Goal: Transaction & Acquisition: Book appointment/travel/reservation

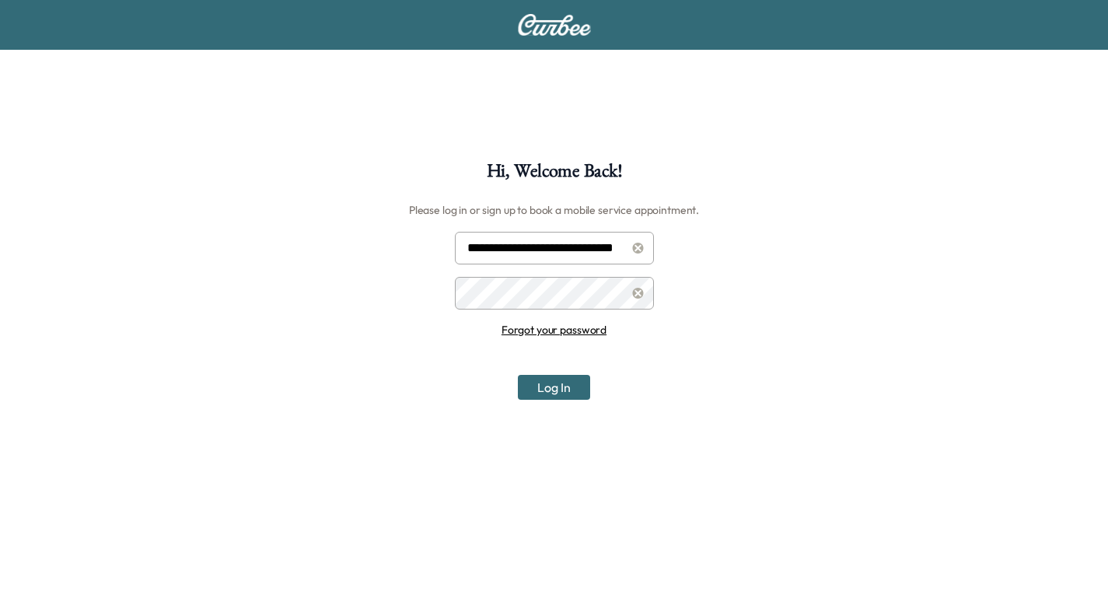
click at [543, 244] on input "**********" at bounding box center [554, 248] width 199 height 33
type input "**********"
click at [552, 383] on button "Log In" at bounding box center [554, 387] width 72 height 25
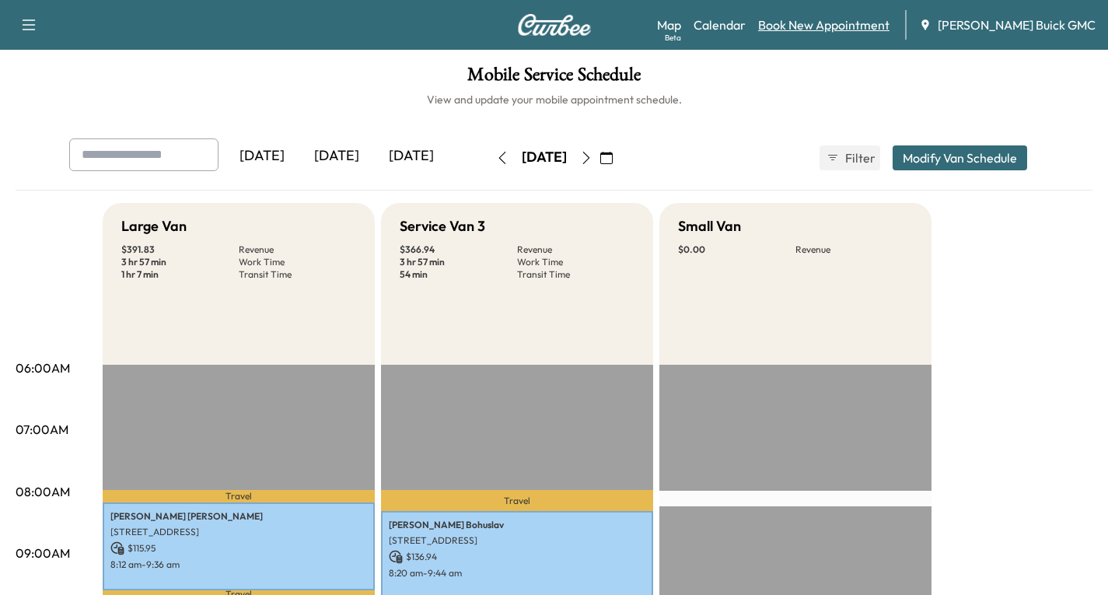
click at [814, 24] on link "Book New Appointment" at bounding box center [823, 25] width 131 height 19
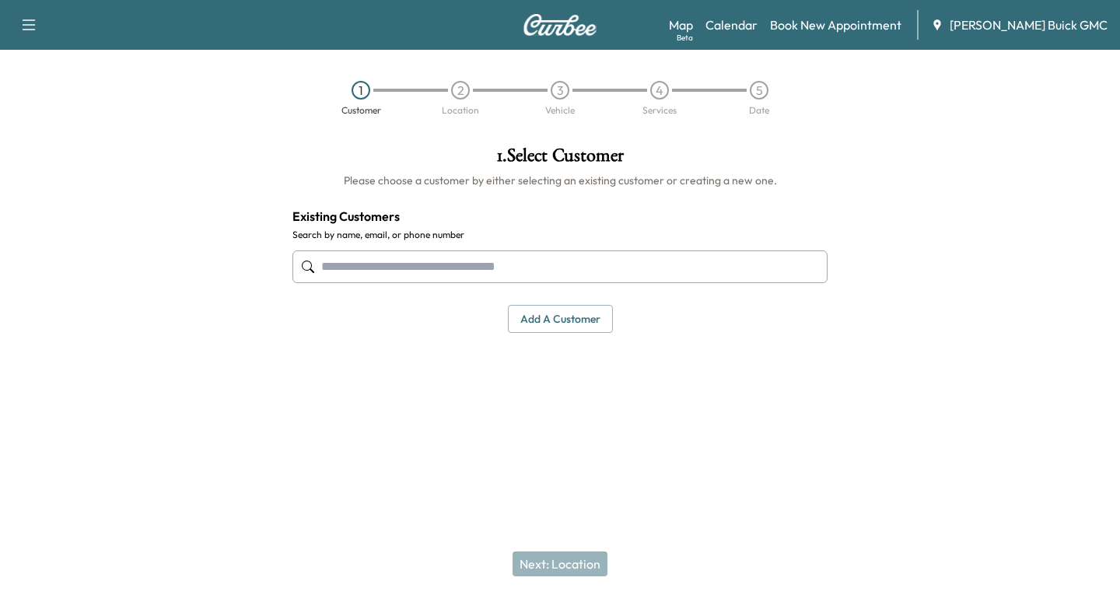
click at [321, 265] on input "text" at bounding box center [559, 266] width 535 height 33
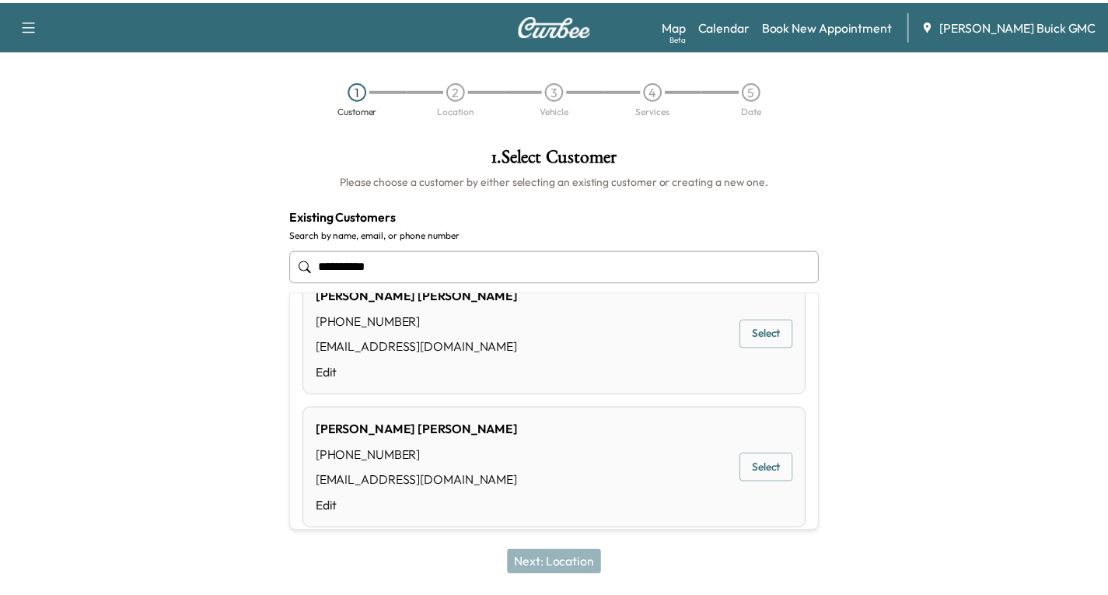
scroll to position [56, 0]
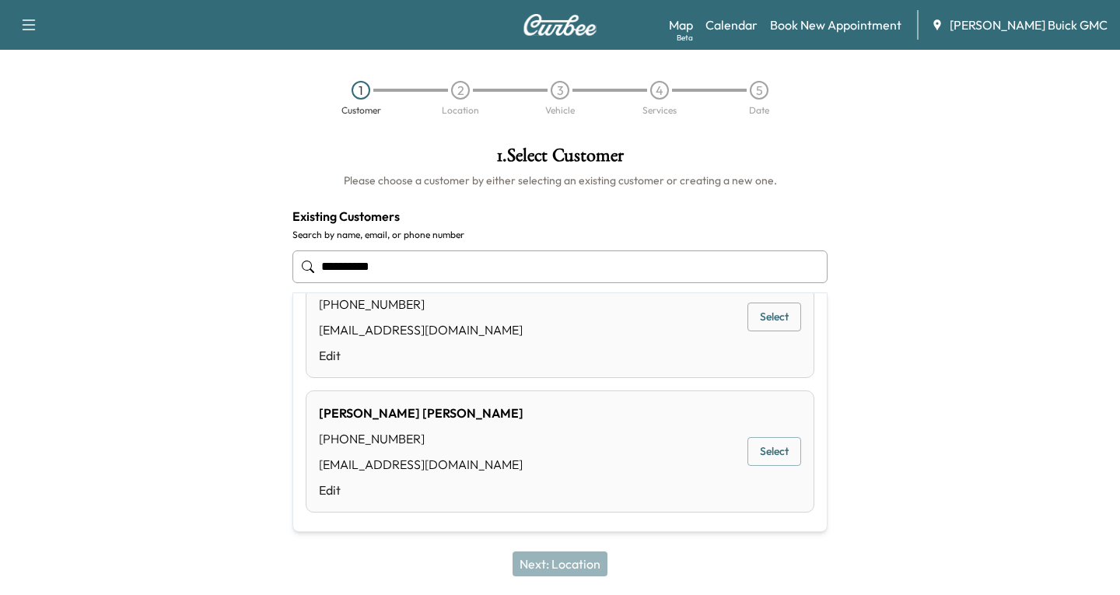
click at [748, 449] on button "Select" at bounding box center [775, 451] width 54 height 29
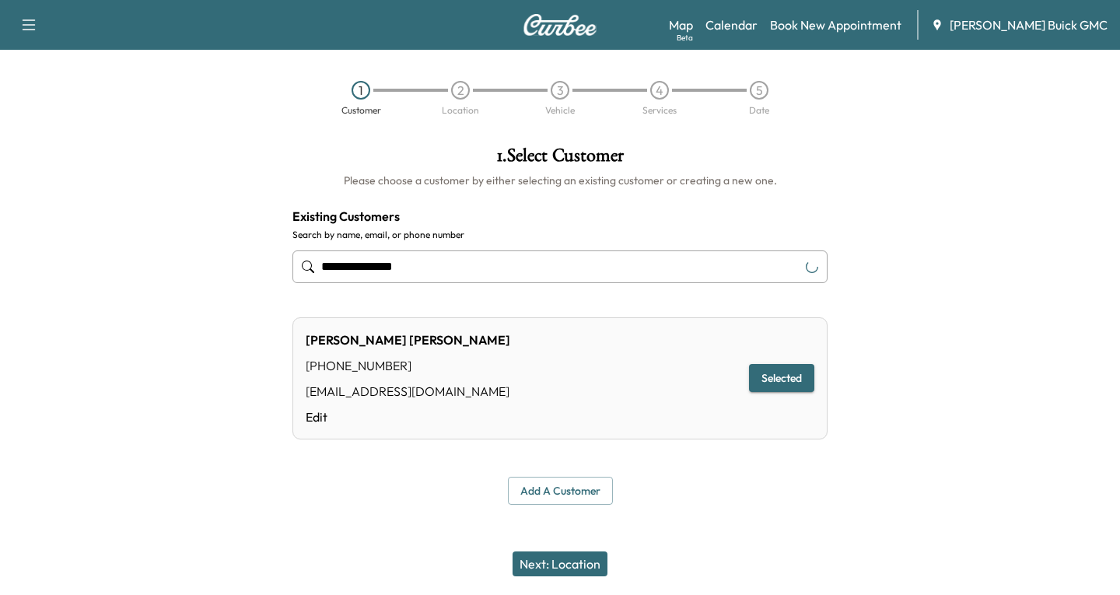
type input "**********"
click at [567, 567] on button "Next: Location" at bounding box center [560, 564] width 95 height 25
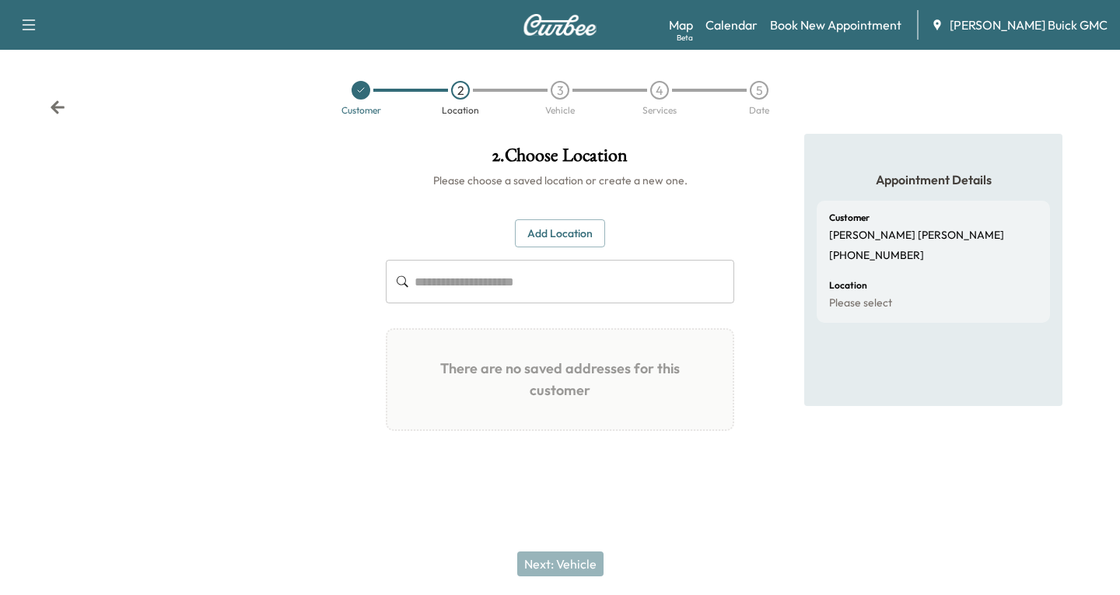
click at [559, 233] on button "Add Location" at bounding box center [560, 233] width 90 height 29
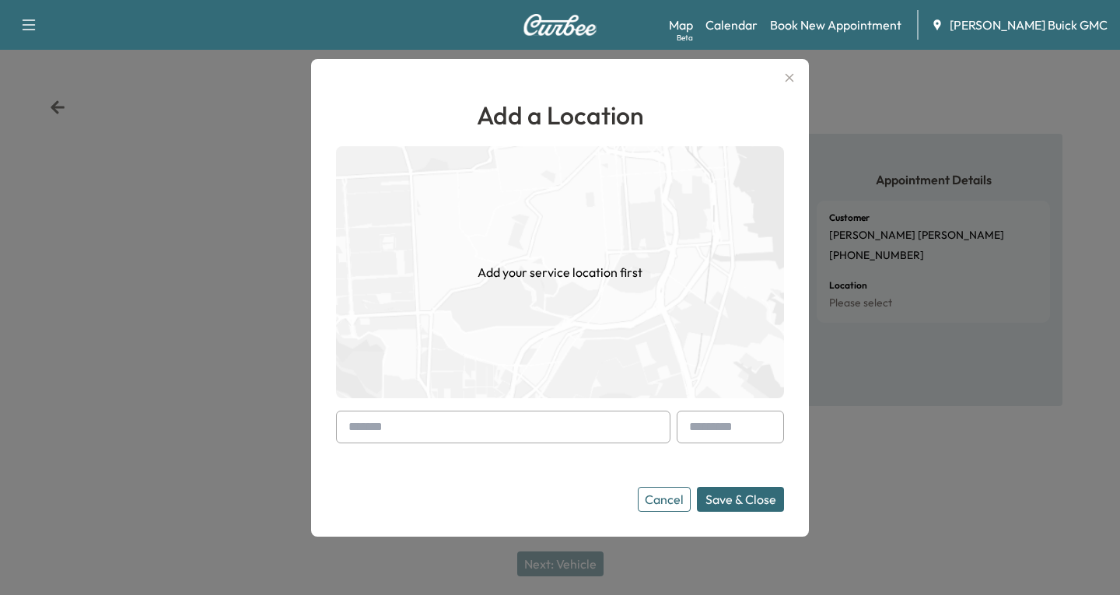
click at [336, 430] on div at bounding box center [503, 427] width 334 height 33
click at [336, 430] on input "text" at bounding box center [503, 427] width 334 height 33
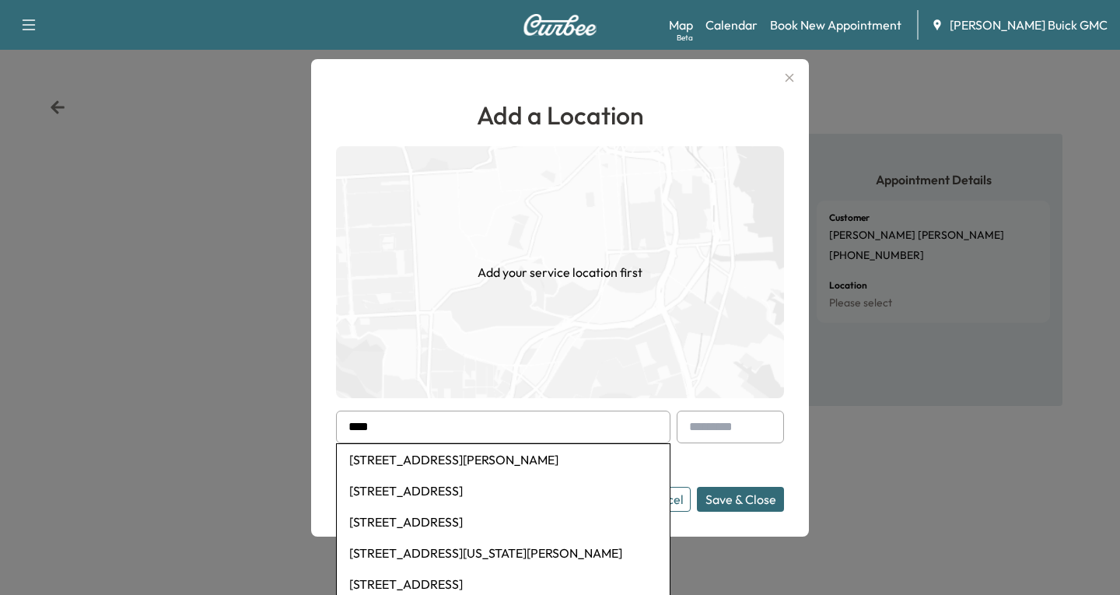
click at [428, 461] on li "[STREET_ADDRESS][PERSON_NAME]" at bounding box center [503, 459] width 333 height 31
type input "**********"
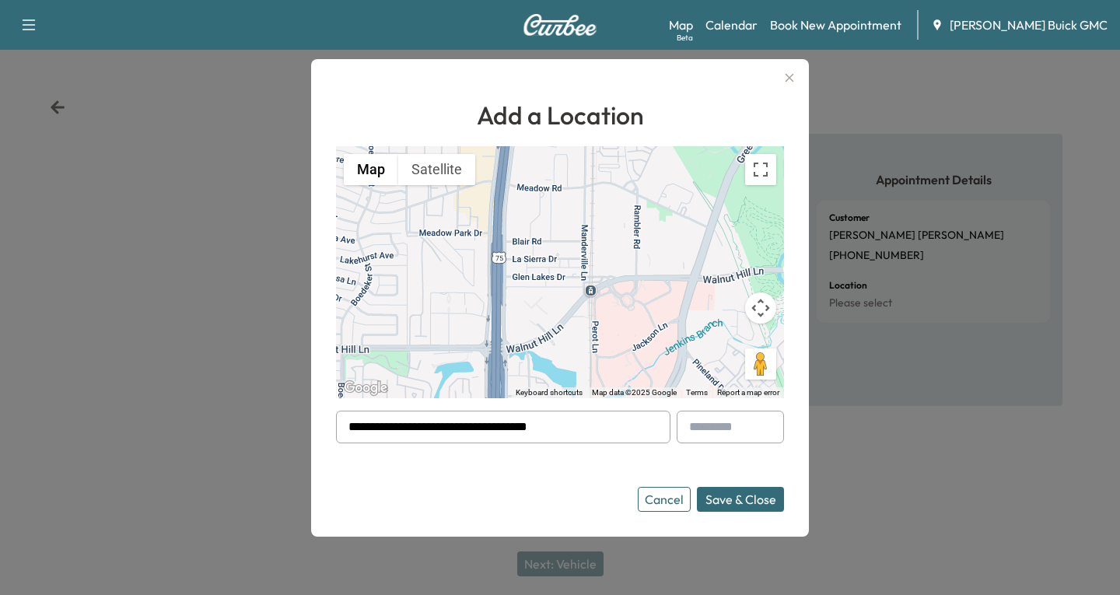
click at [724, 501] on button "Save & Close" at bounding box center [740, 499] width 87 height 25
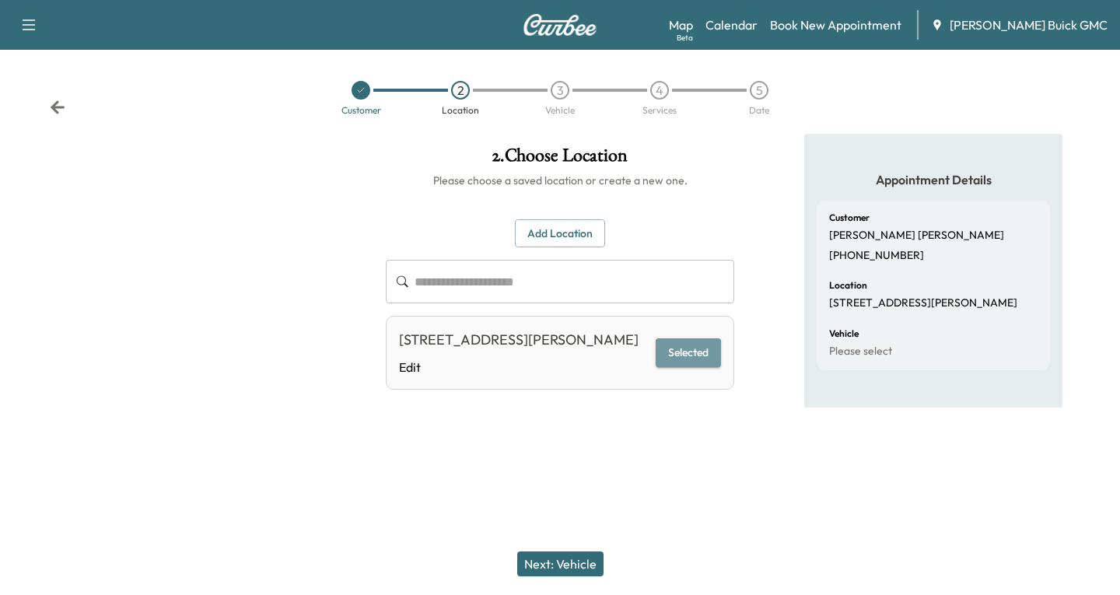
click at [681, 367] on button "Selected" at bounding box center [688, 352] width 65 height 29
click at [565, 566] on button "Next: Vehicle" at bounding box center [560, 564] width 86 height 25
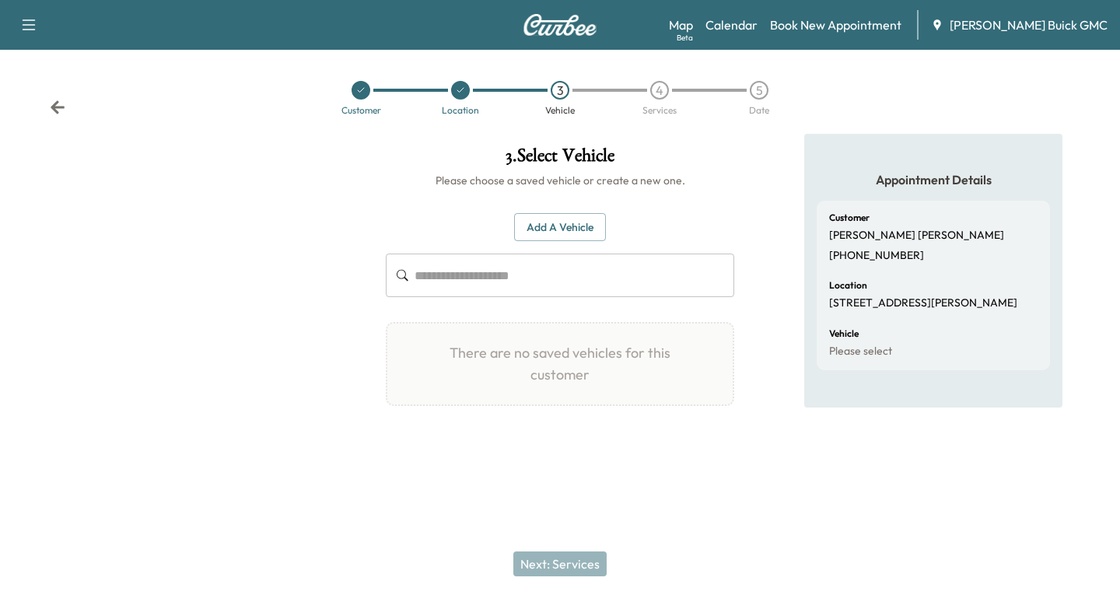
click at [542, 210] on div "Add a Vehicle ​ There are no saved vehicles for this customer Add a Vehicle Veh…" at bounding box center [560, 309] width 348 height 243
click at [538, 229] on button "Add a Vehicle" at bounding box center [560, 227] width 92 height 29
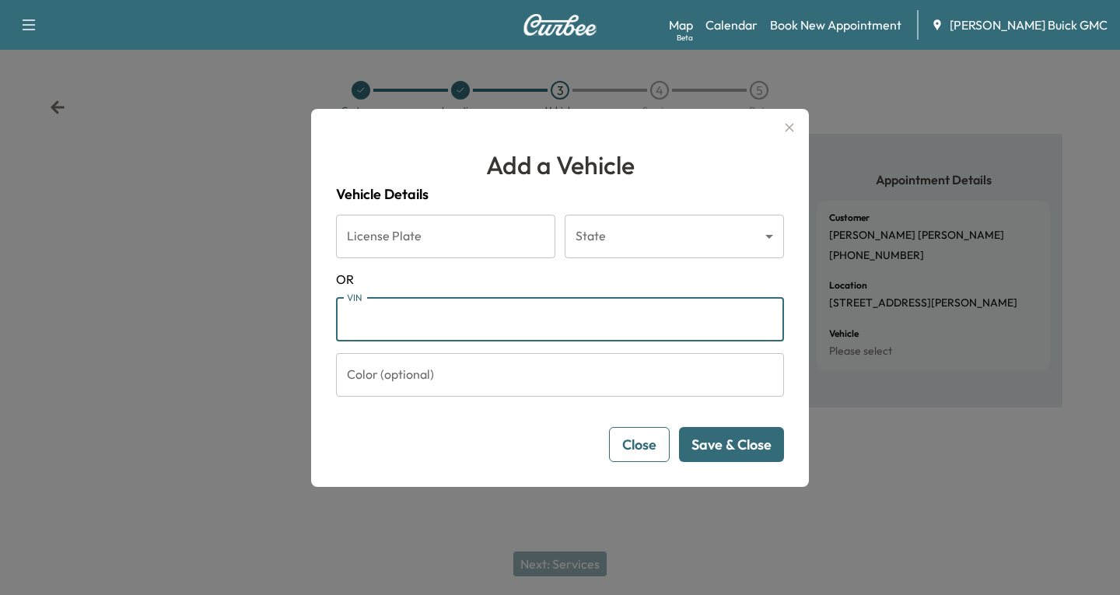
click at [364, 329] on input "VIN" at bounding box center [560, 320] width 448 height 44
paste input "**********"
type input "**********"
click at [748, 444] on button "Save & Close" at bounding box center [731, 444] width 105 height 35
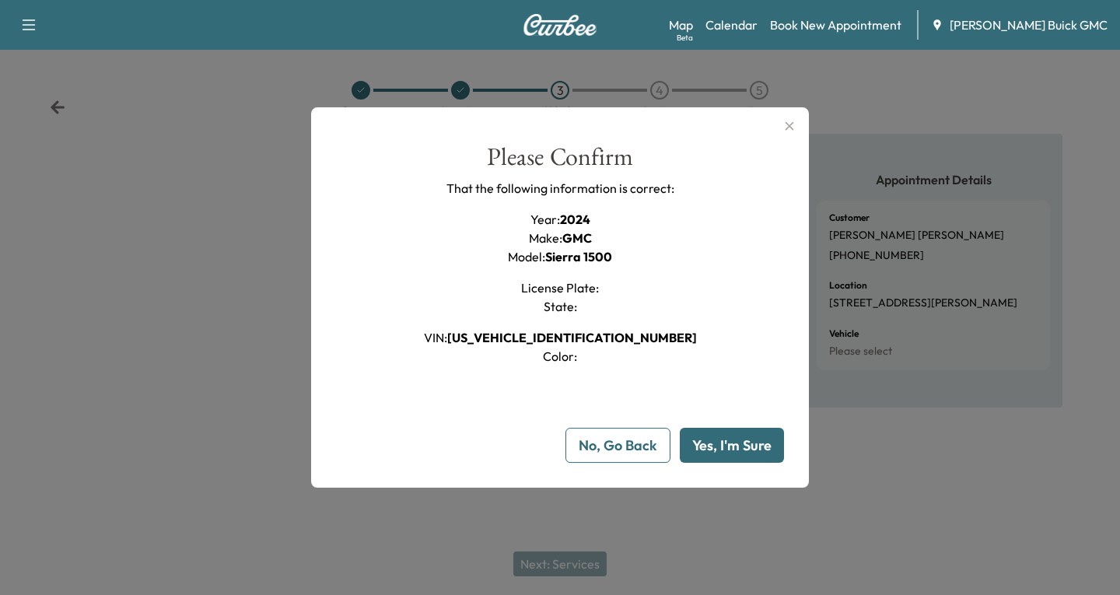
click at [760, 445] on button "Yes, I'm Sure" at bounding box center [732, 445] width 104 height 35
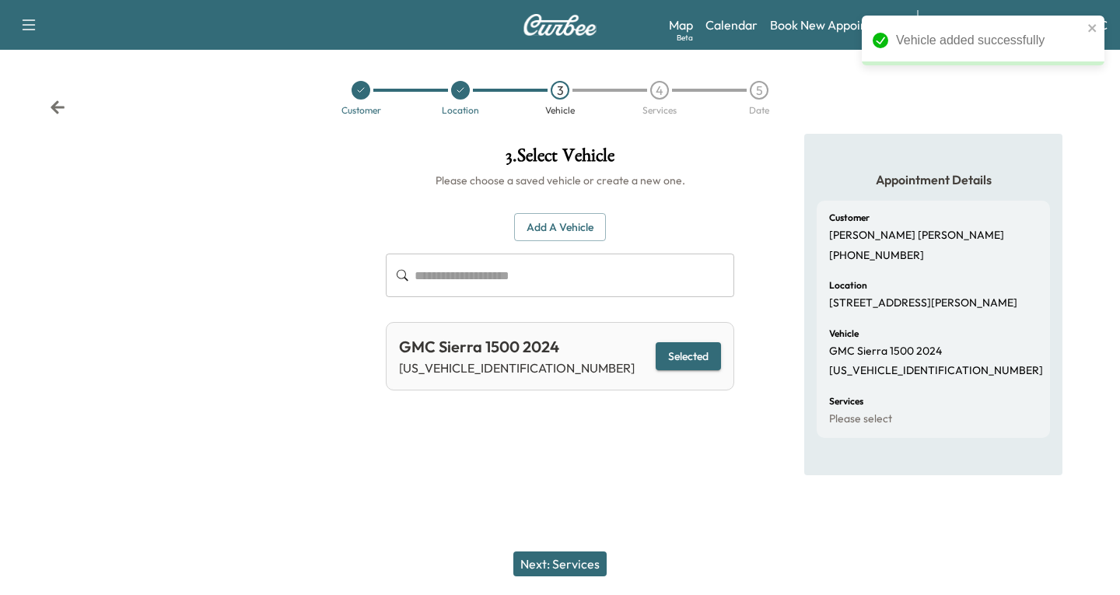
click at [538, 566] on button "Next: Services" at bounding box center [559, 564] width 93 height 25
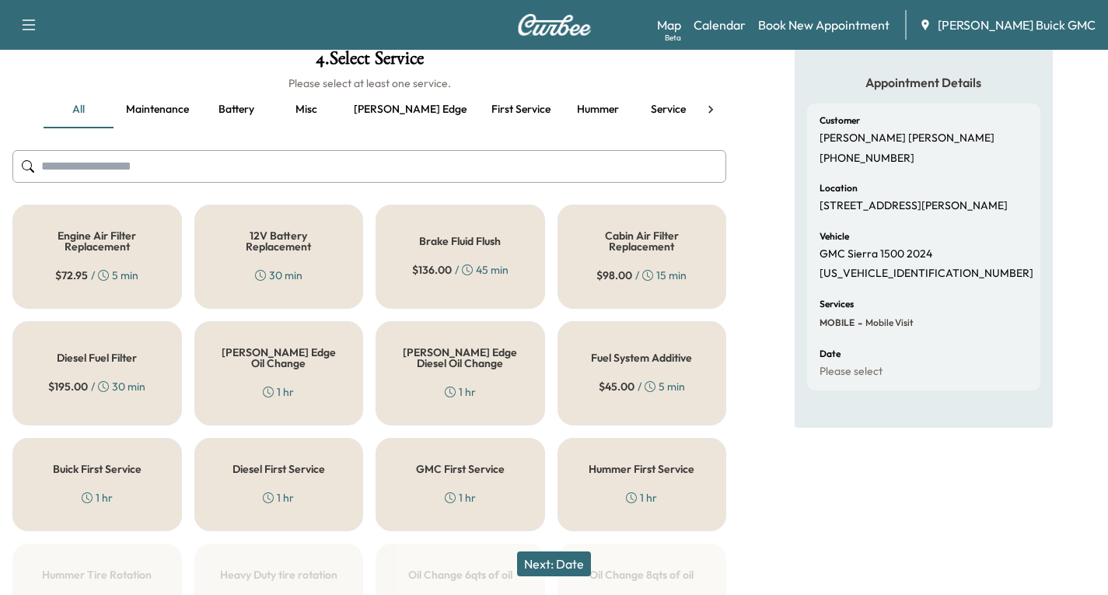
scroll to position [156, 0]
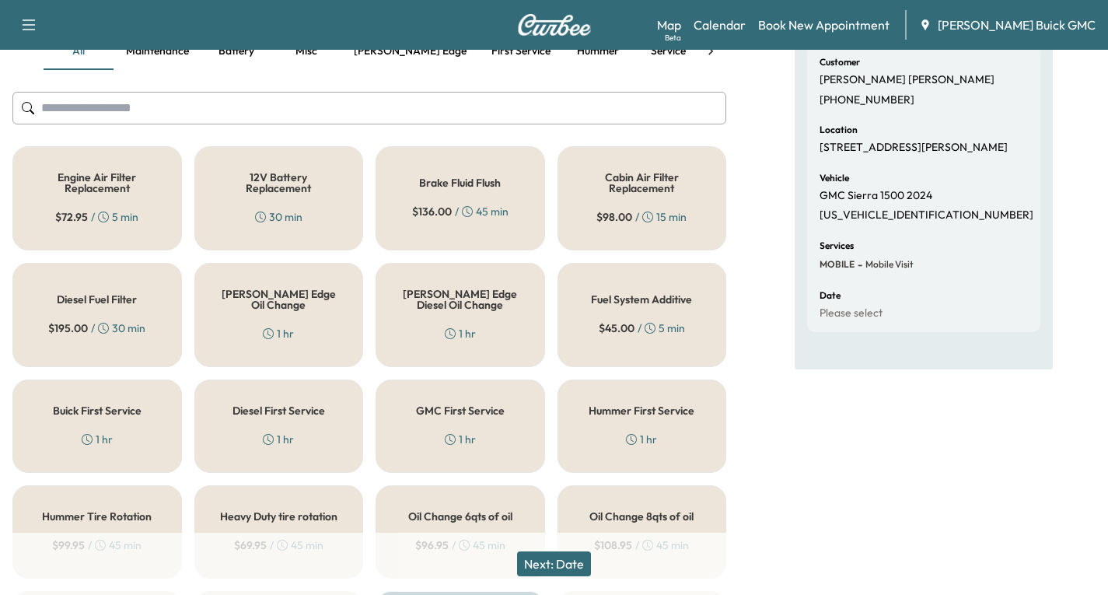
click at [264, 313] on div "[PERSON_NAME] Edge Oil Change 1 hr" at bounding box center [279, 315] width 170 height 104
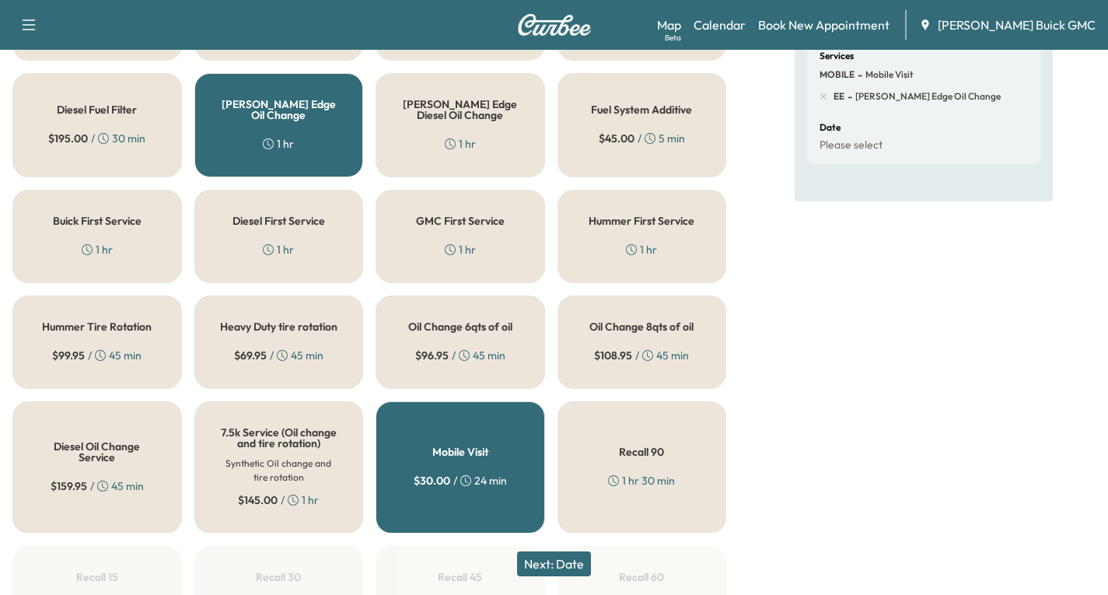
scroll to position [389, 0]
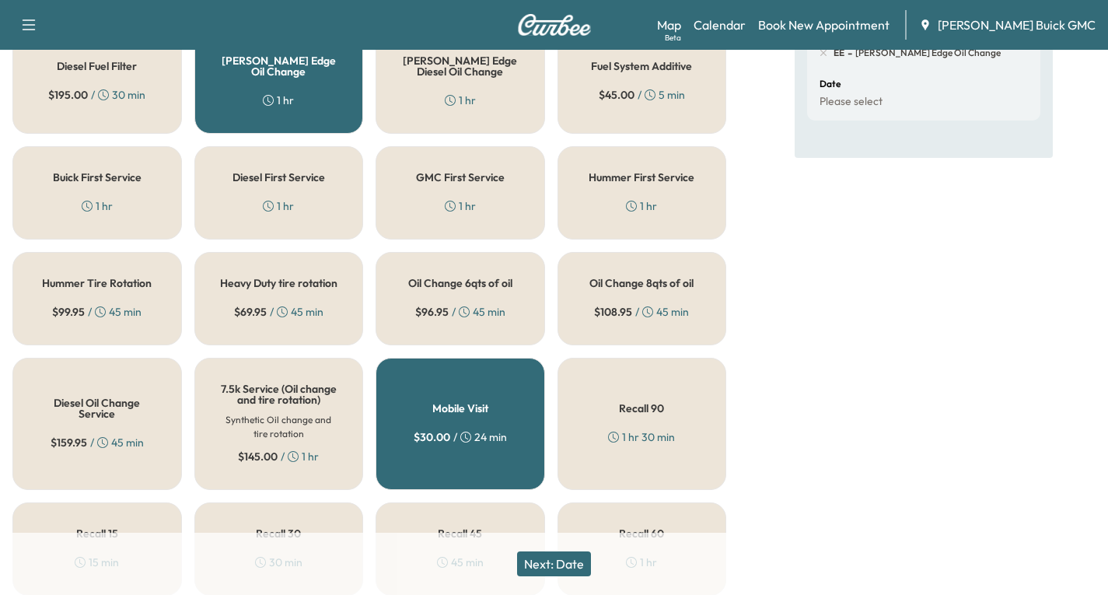
click at [571, 566] on button "Next: Date" at bounding box center [554, 564] width 74 height 25
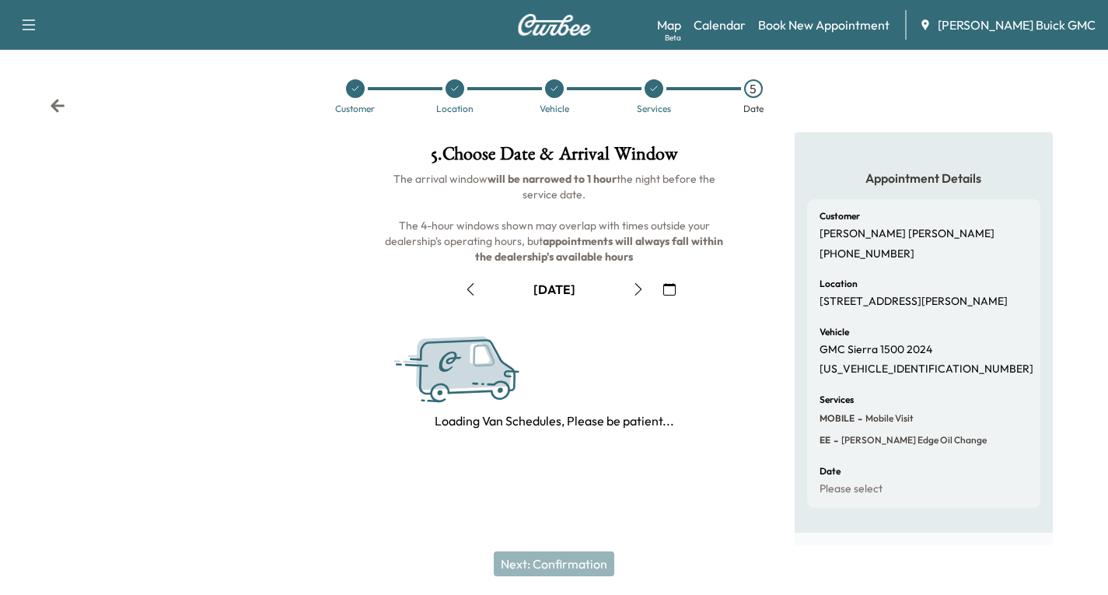
scroll to position [184, 0]
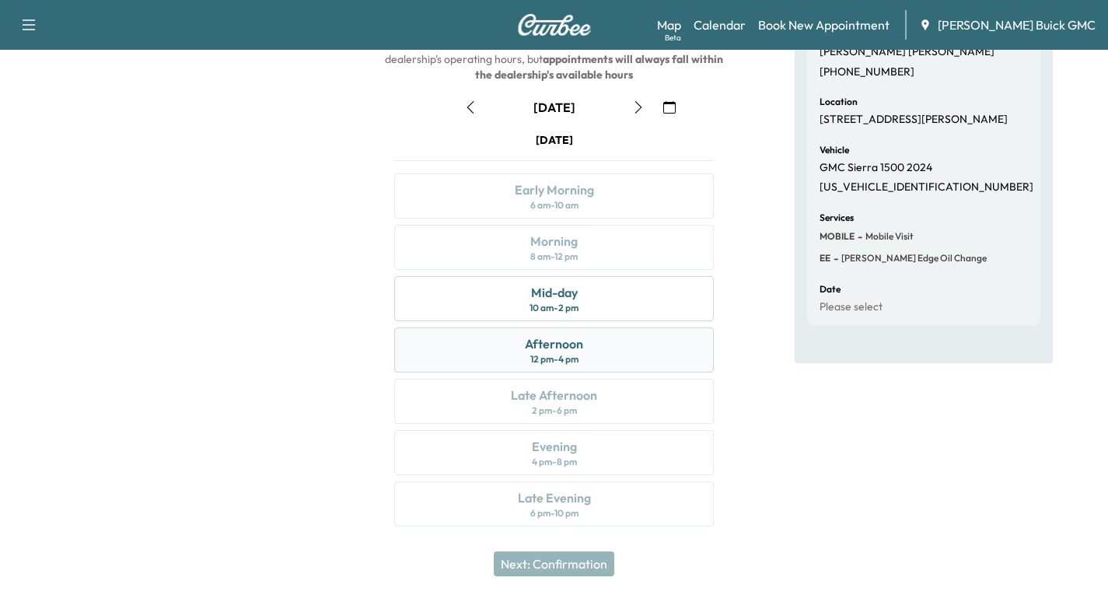
click at [599, 357] on div "Afternoon 12 pm - 4 pm" at bounding box center [554, 349] width 320 height 45
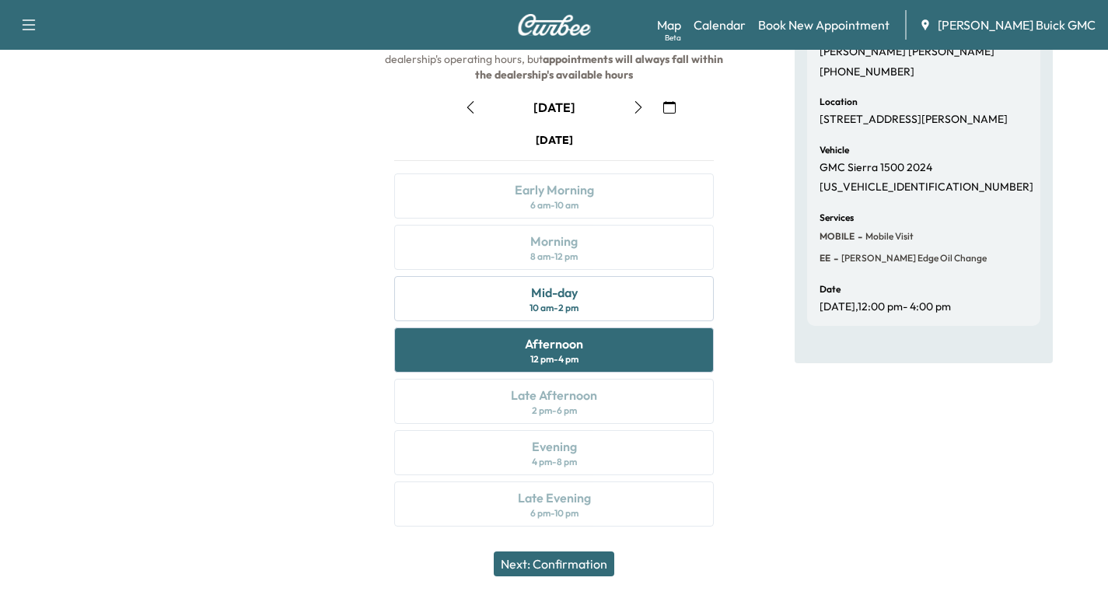
click at [565, 567] on button "Next: Confirmation" at bounding box center [554, 564] width 121 height 25
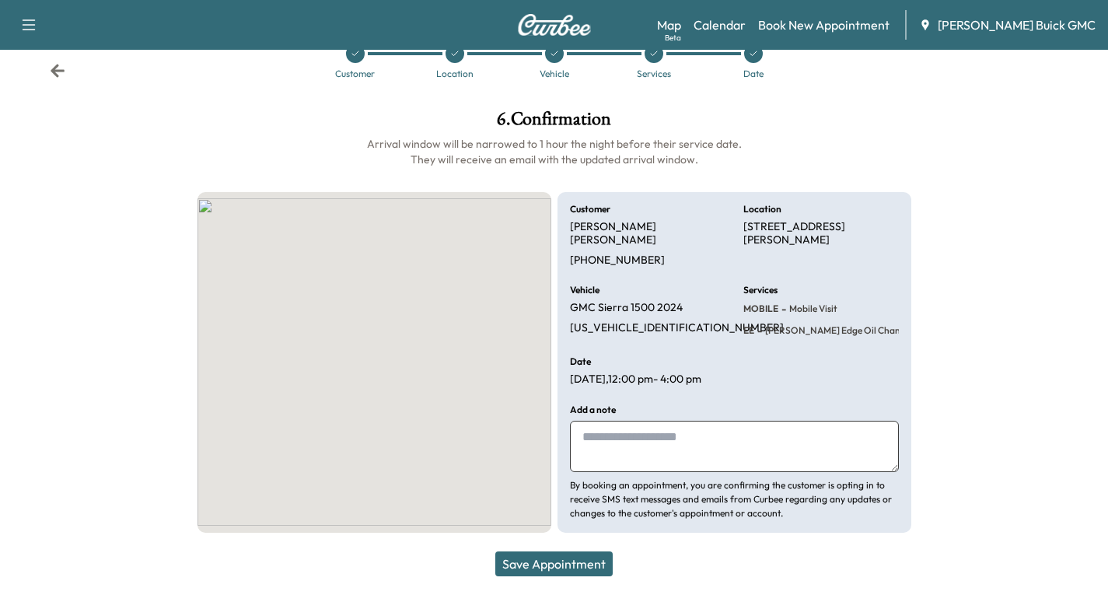
scroll to position [23, 0]
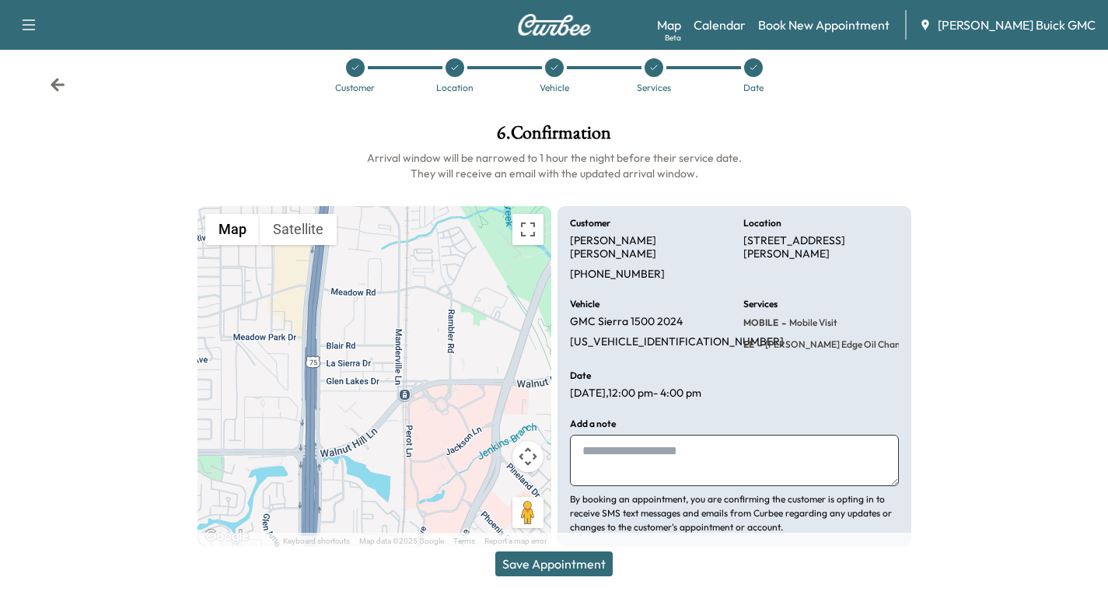
click at [612, 447] on textarea at bounding box center [734, 460] width 329 height 51
type textarea "**********"
click at [587, 576] on div "Save Appointment" at bounding box center [554, 564] width 1108 height 62
click at [577, 566] on button "Save Appointment" at bounding box center [554, 564] width 117 height 25
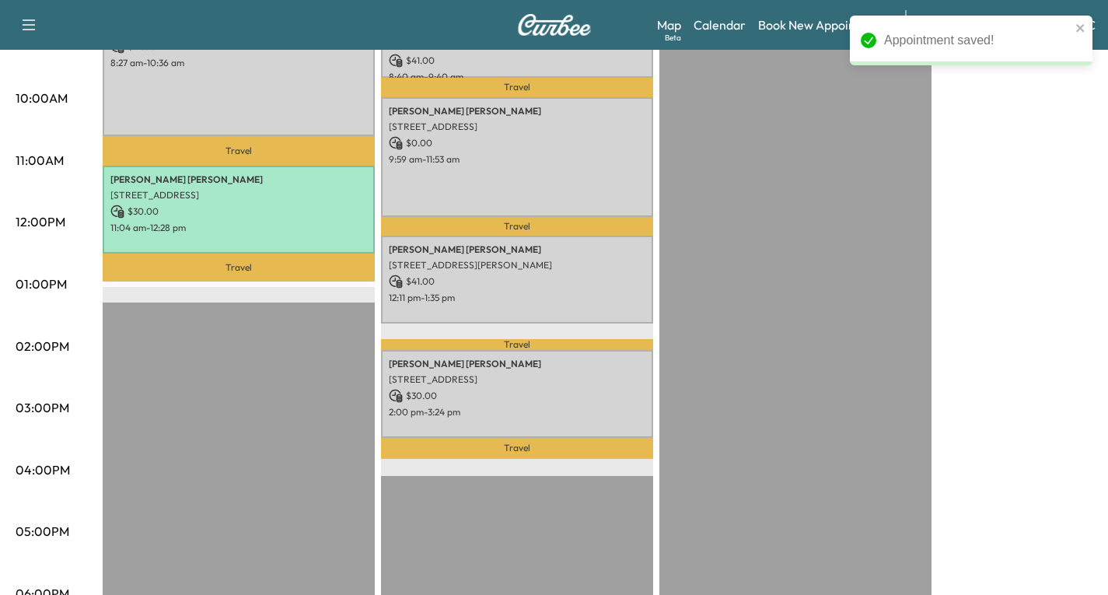
scroll to position [545, 0]
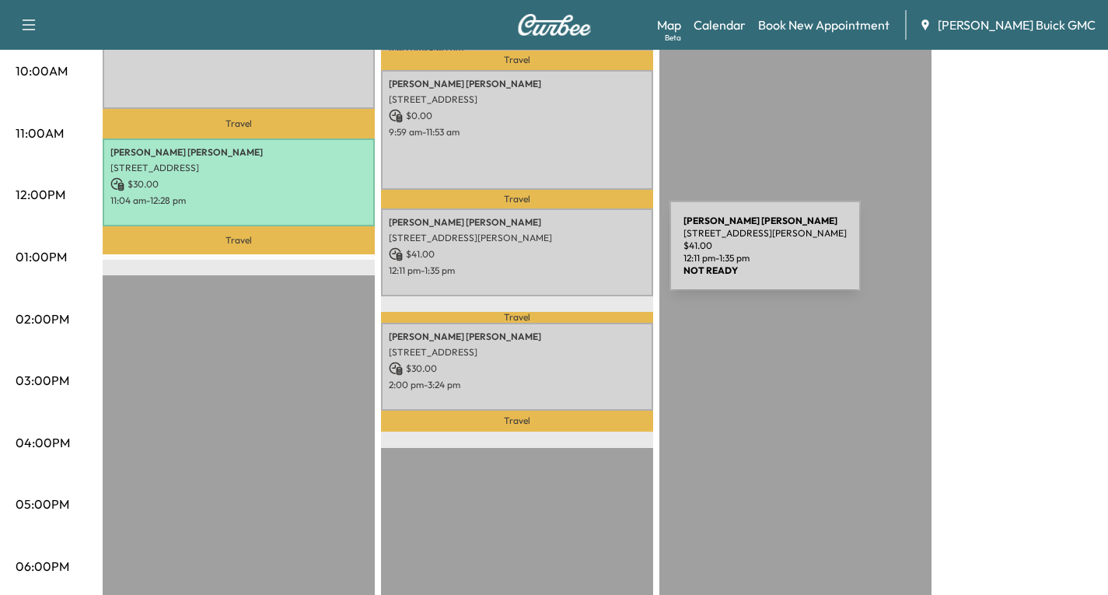
click at [553, 255] on p "$ 41.00" at bounding box center [517, 254] width 257 height 14
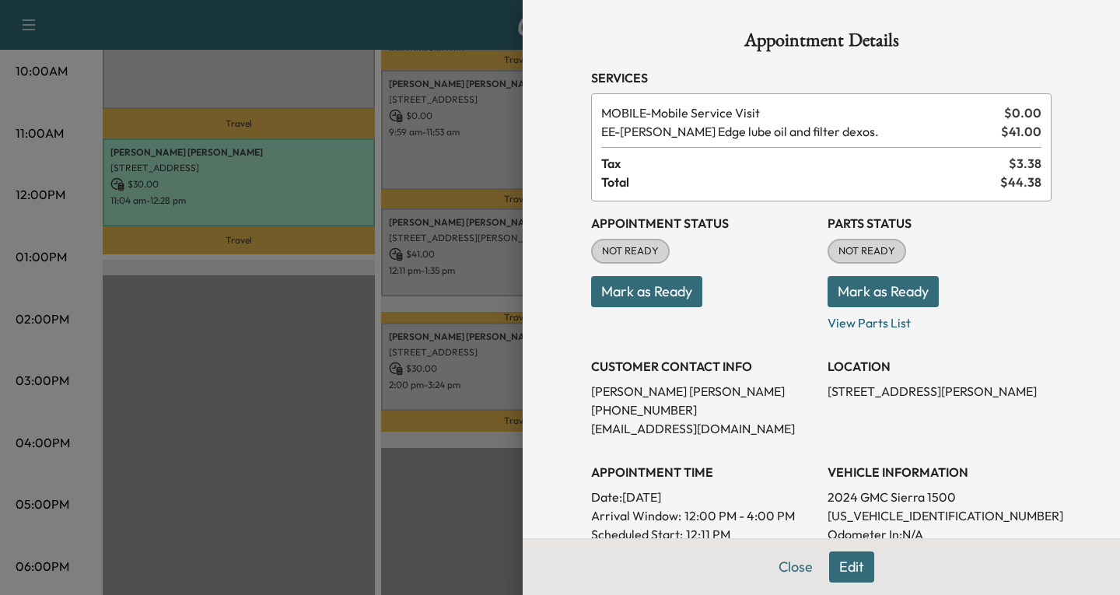
click at [475, 264] on div at bounding box center [560, 297] width 1120 height 595
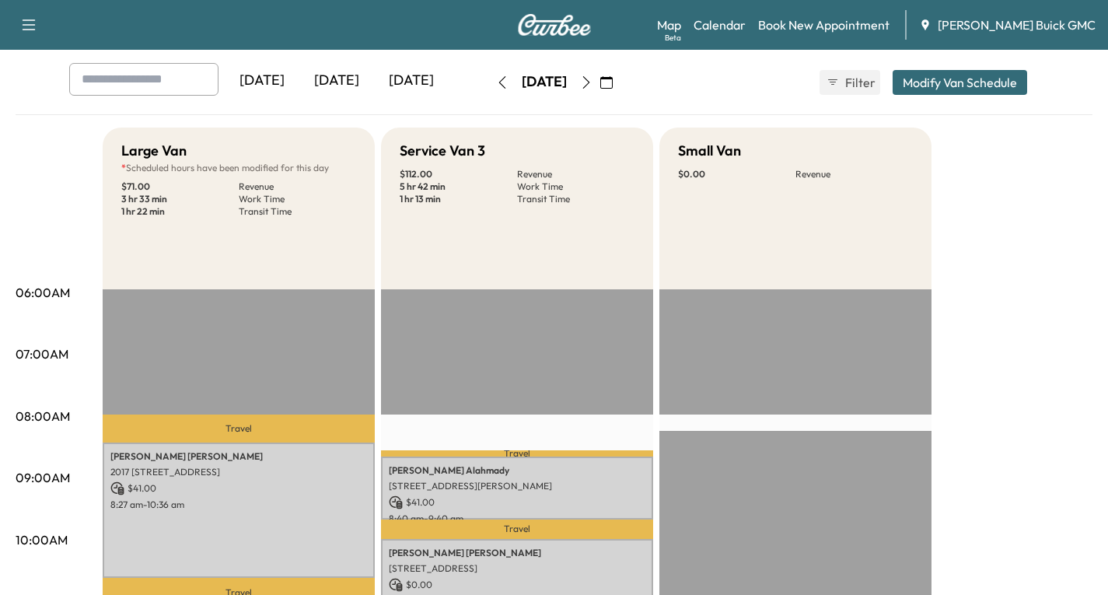
scroll to position [0, 0]
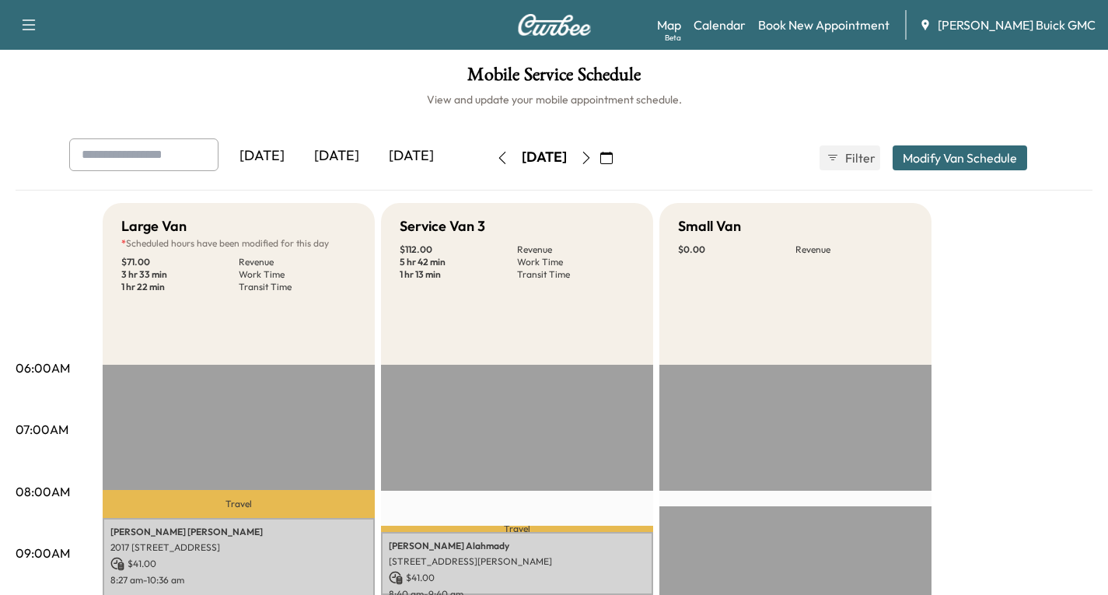
click at [593, 158] on icon "button" at bounding box center [586, 158] width 12 height 12
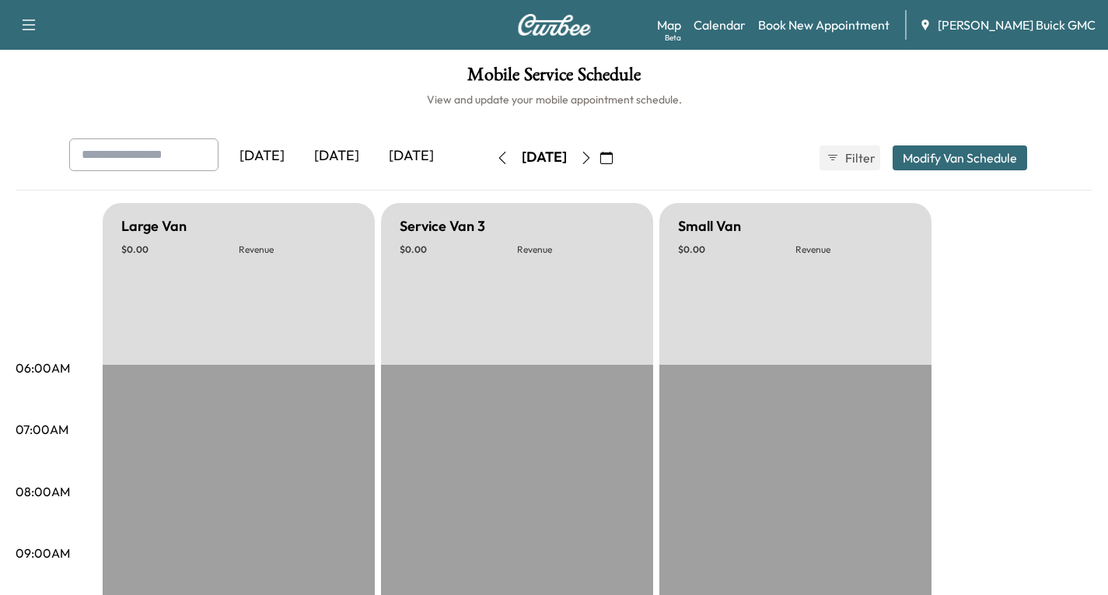
click at [496, 157] on icon "button" at bounding box center [502, 158] width 12 height 12
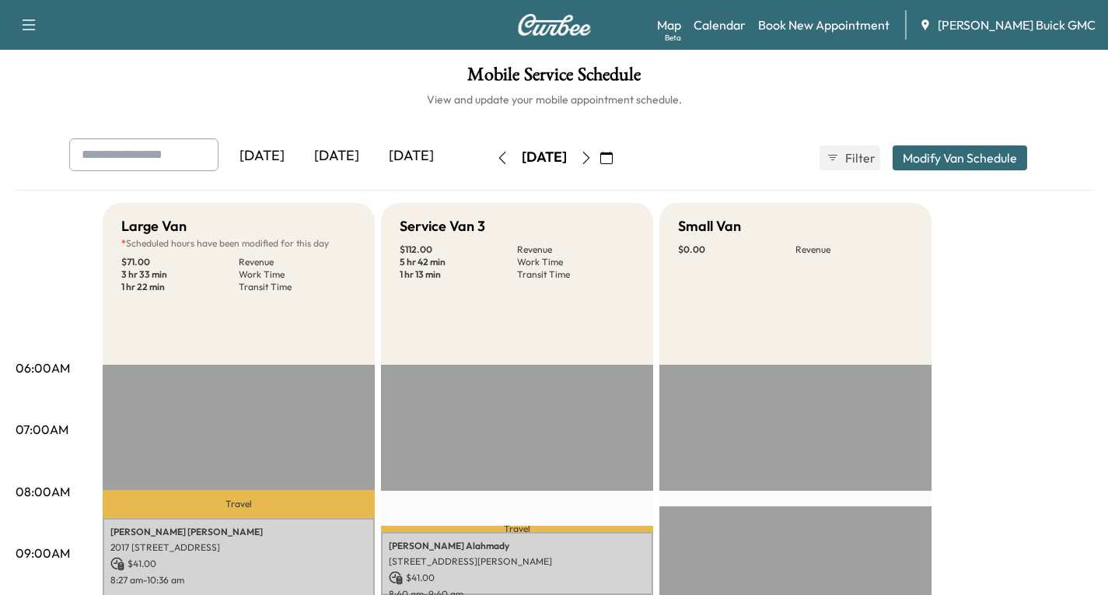
click at [496, 157] on icon "button" at bounding box center [502, 158] width 12 height 12
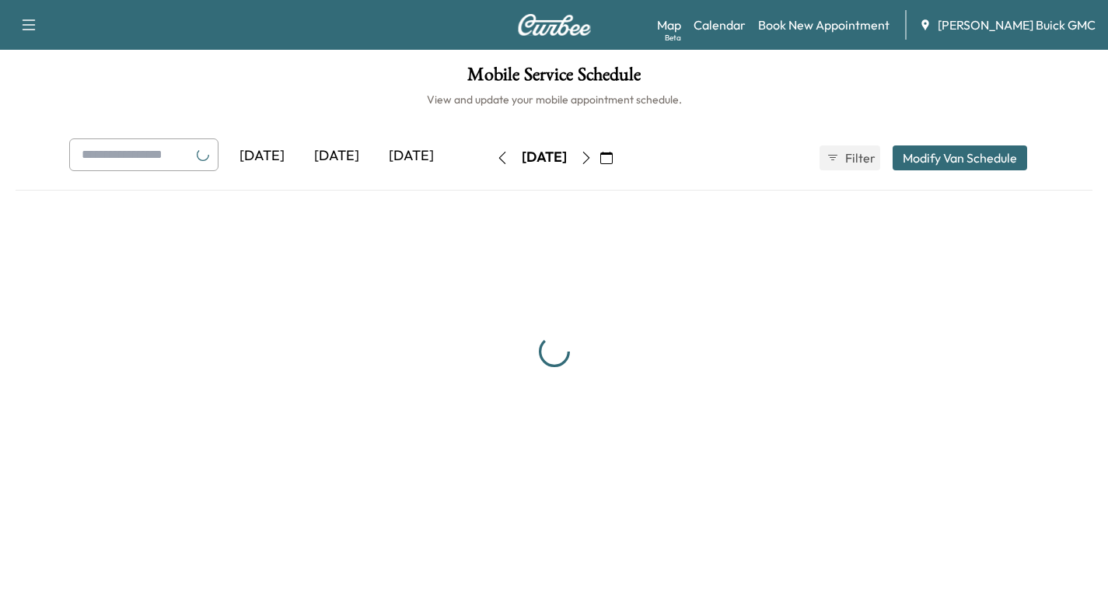
click at [496, 157] on icon "button" at bounding box center [502, 158] width 12 height 12
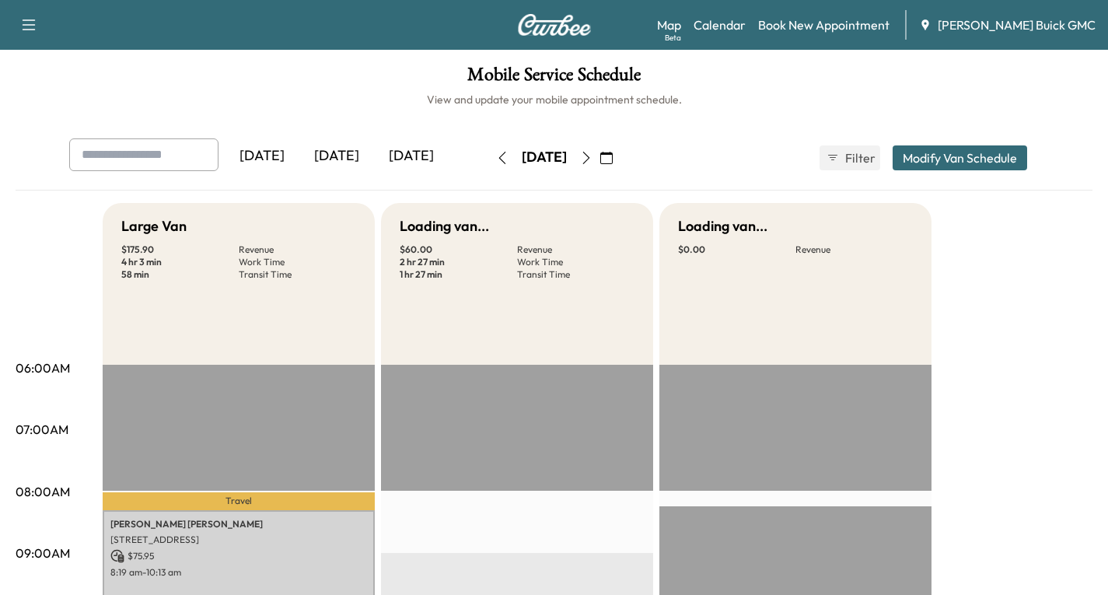
click at [489, 157] on div "[DATE]" at bounding box center [544, 157] width 110 height 25
click at [593, 163] on icon "button" at bounding box center [586, 158] width 12 height 12
